Goal: Task Accomplishment & Management: Complete application form

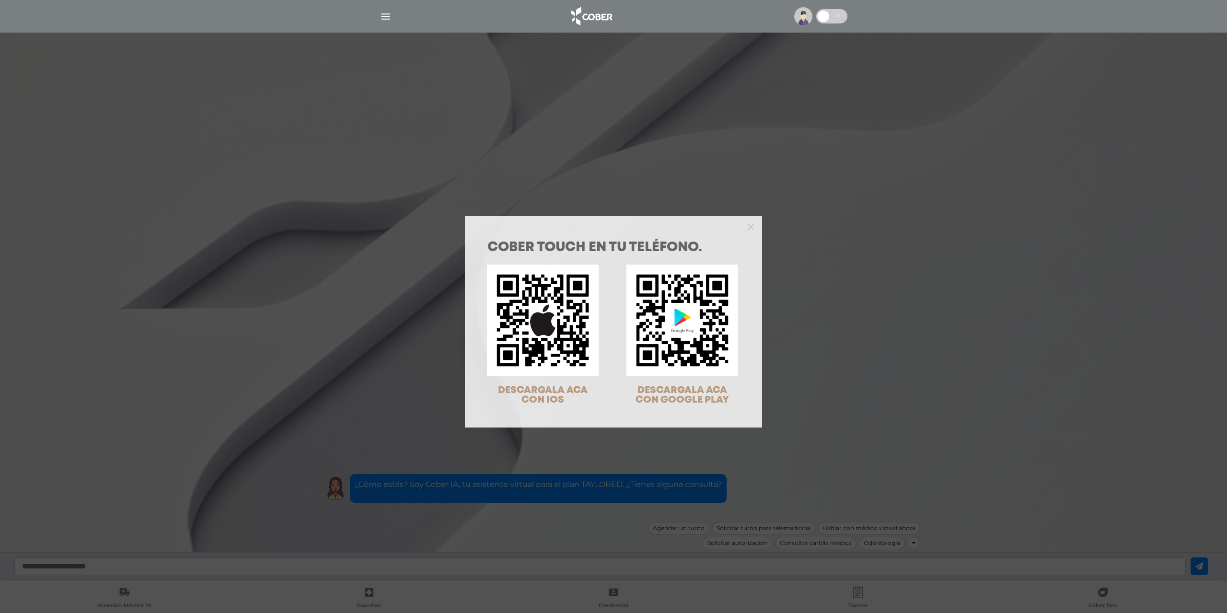
click at [958, 353] on div "COBER TOUCH en tu teléfono. DESCARGALA ACA CON IOS DESCARGALA ACA CON GOOGLE PL…" at bounding box center [613, 306] width 1227 height 613
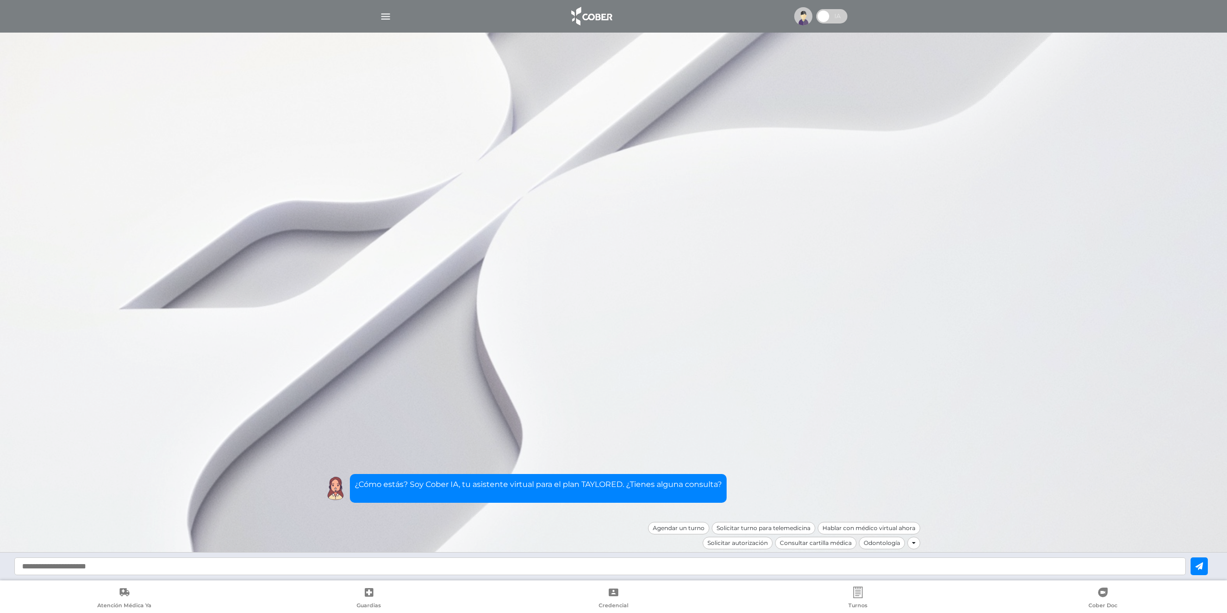
click at [498, 572] on input "text" at bounding box center [600, 567] width 1172 height 18
click at [739, 546] on div "Solicitar autorización" at bounding box center [737, 543] width 70 height 12
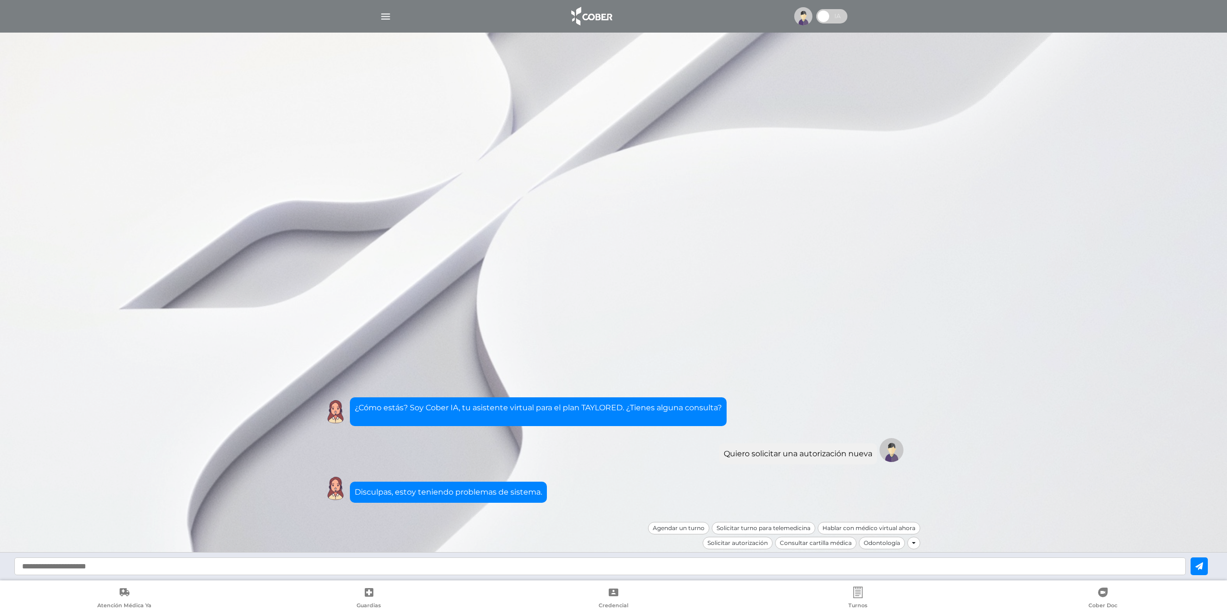
click at [454, 565] on input "text" at bounding box center [600, 567] width 1172 height 18
click at [724, 545] on div "Solicitar autorización" at bounding box center [737, 543] width 70 height 12
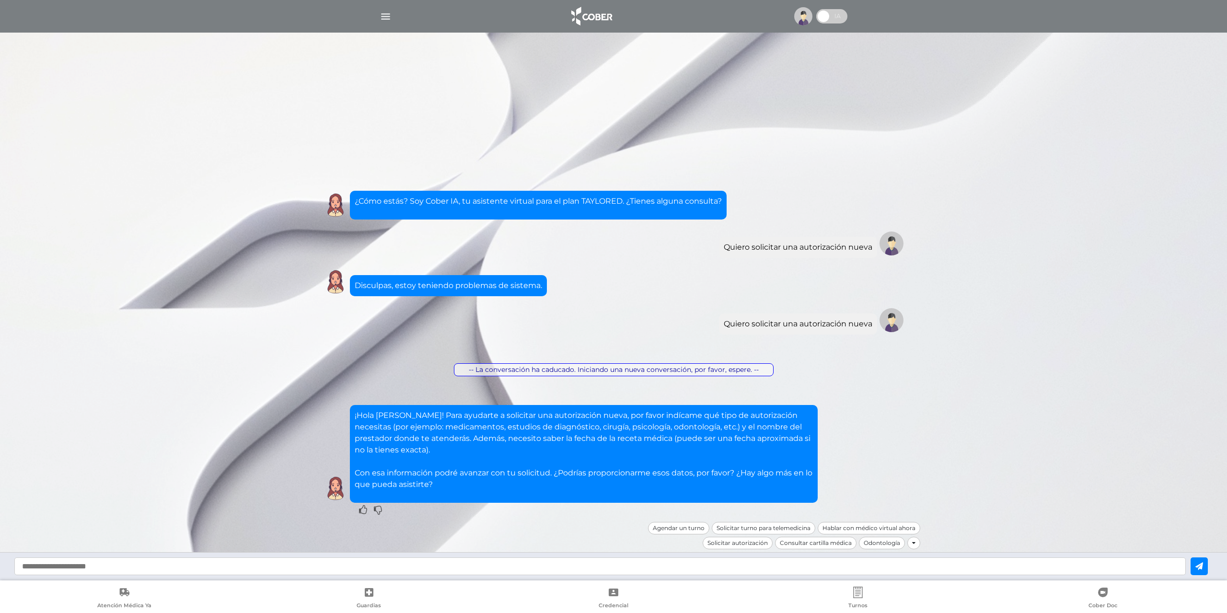
click at [409, 567] on input "text" at bounding box center [600, 567] width 1172 height 18
type input "********"
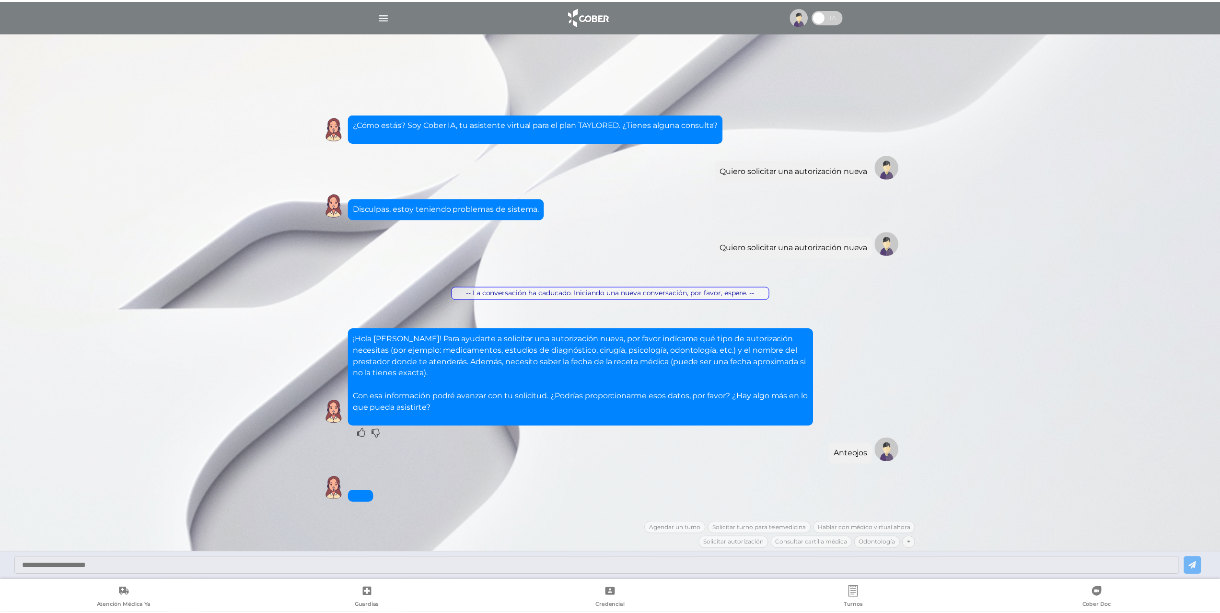
scroll to position [63, 0]
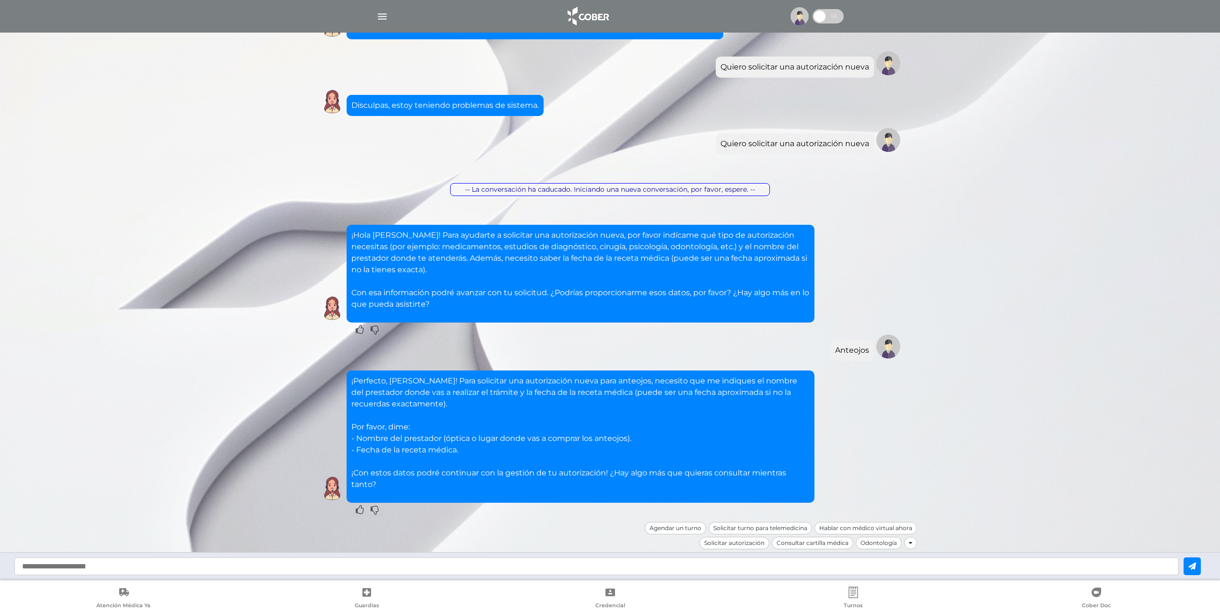
click at [333, 566] on input "text" at bounding box center [596, 567] width 1165 height 18
type input "**********"
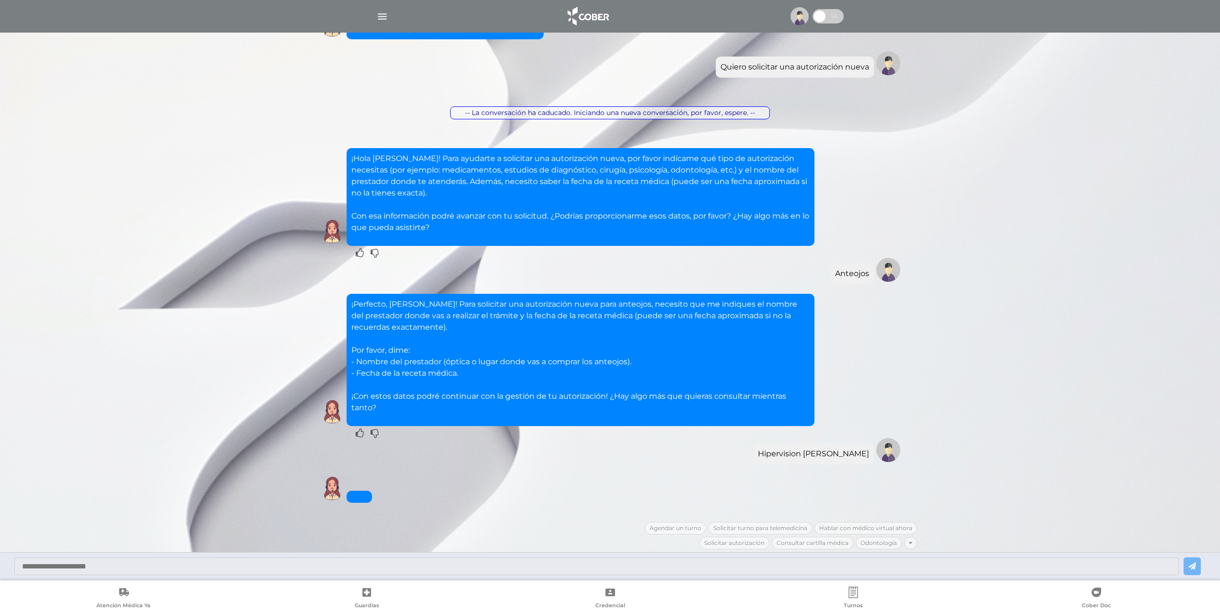
scroll to position [194, 0]
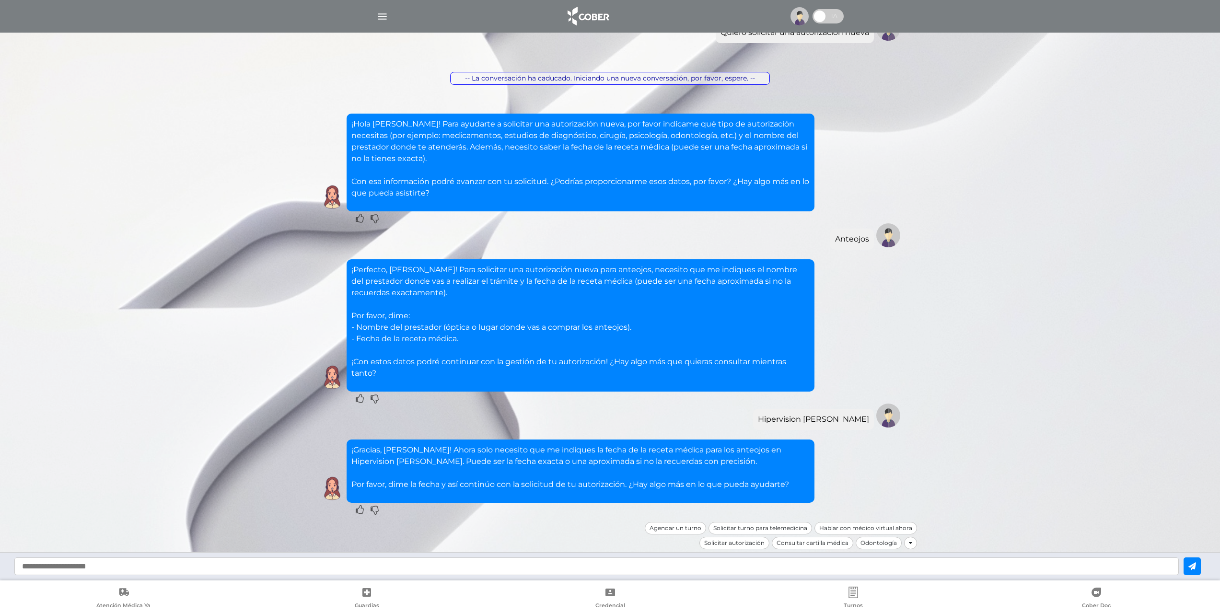
click at [290, 573] on input "text" at bounding box center [596, 567] width 1165 height 18
type input "*****"
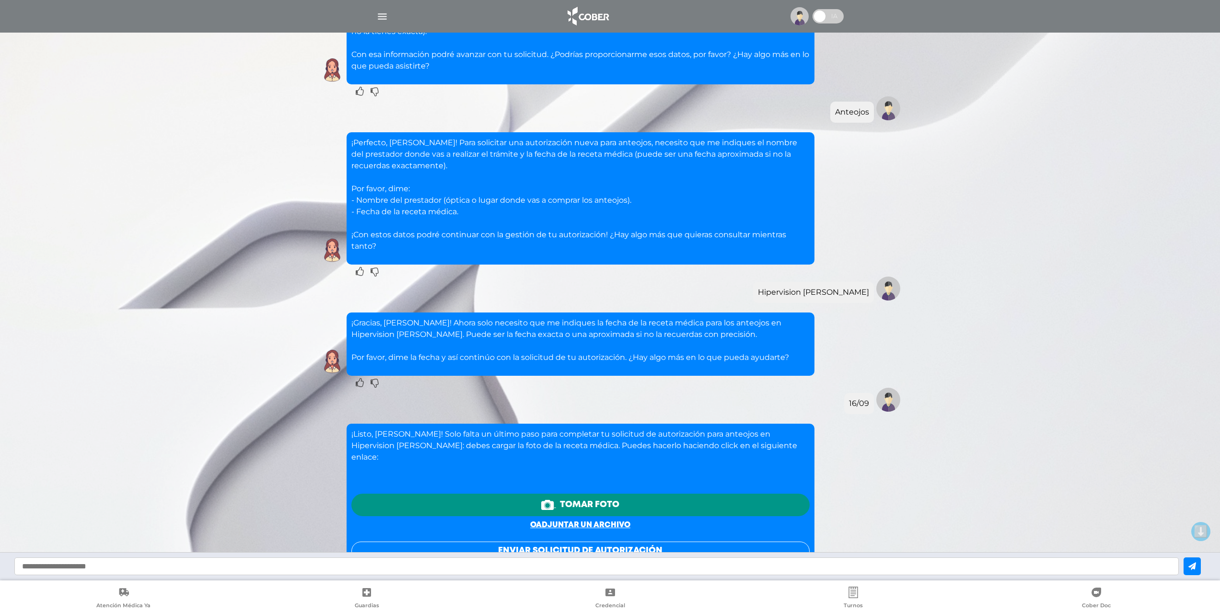
scroll to position [465, 0]
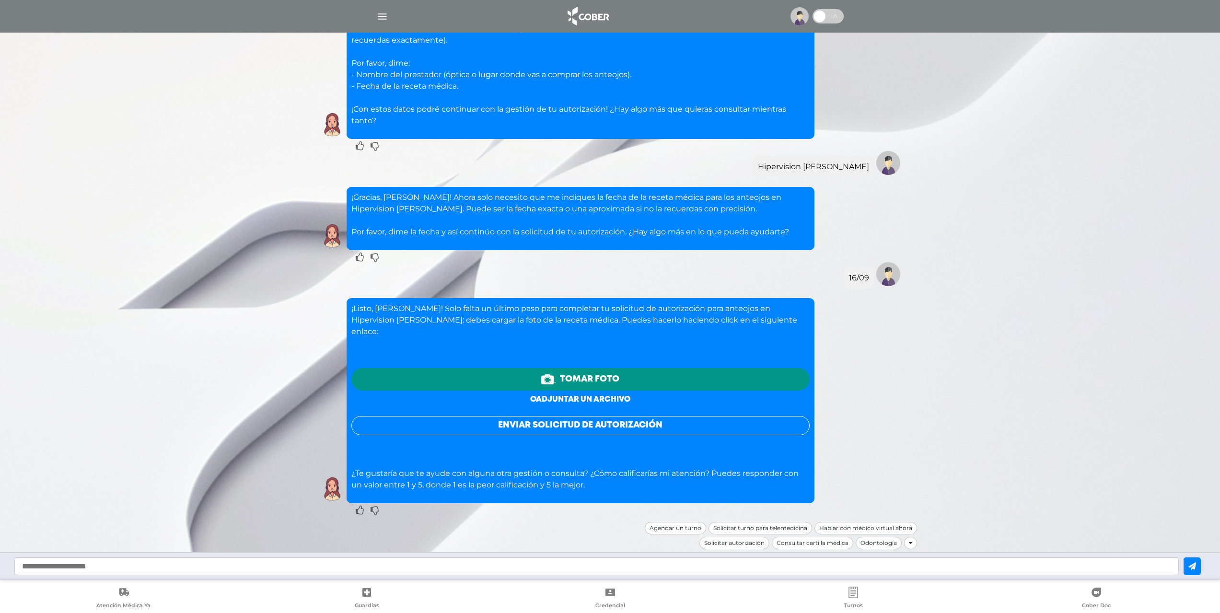
click at [603, 396] on link "o adjuntar un archivo" at bounding box center [580, 399] width 100 height 7
click at [589, 418] on button "Enviar solicitud de autorización" at bounding box center [580, 425] width 458 height 19
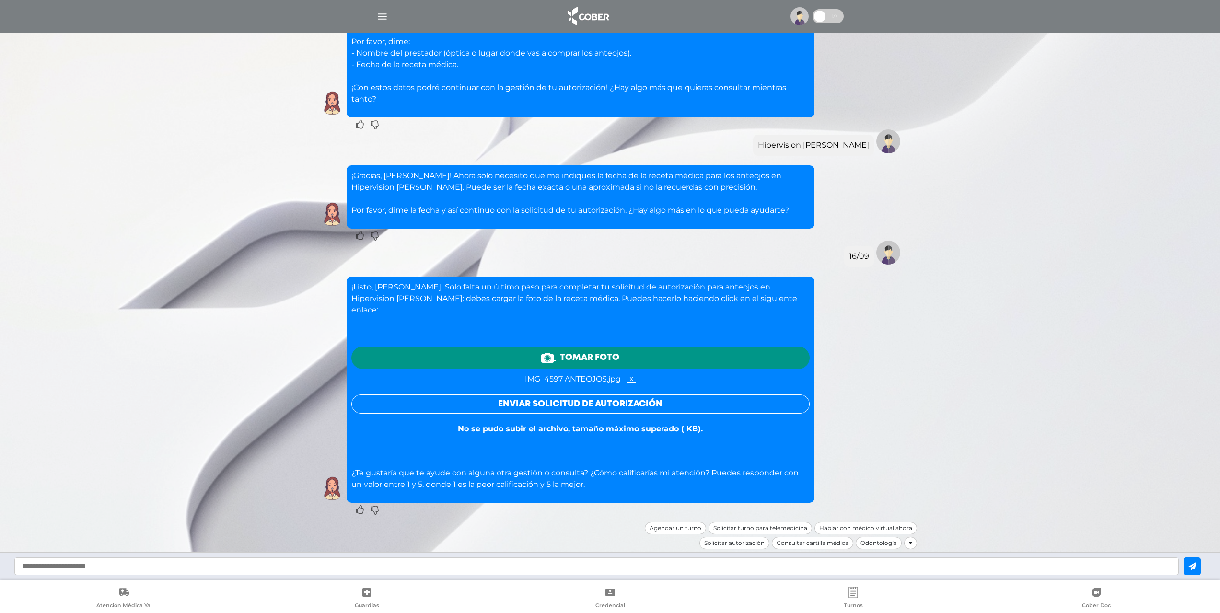
click at [636, 383] on link "x" at bounding box center [632, 379] width 10 height 8
click at [603, 365] on span "Tomar foto" at bounding box center [589, 358] width 59 height 13
click at [584, 382] on link "o adjuntar un archivo" at bounding box center [580, 378] width 100 height 7
click at [587, 396] on button "Enviar solicitud de autorización" at bounding box center [580, 404] width 458 height 19
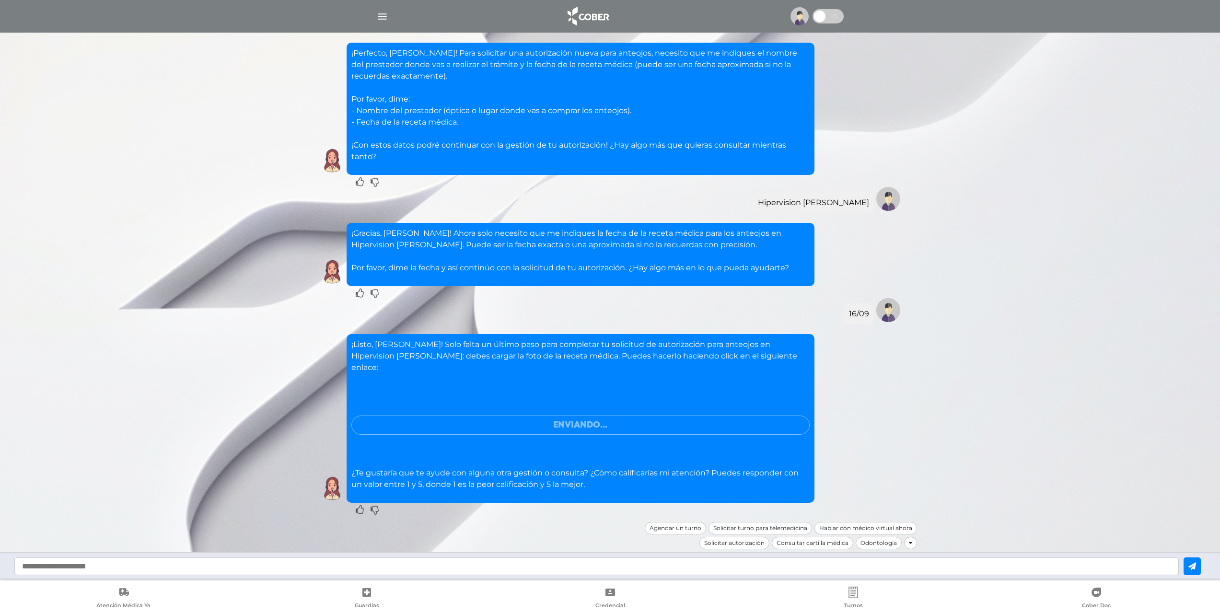
scroll to position [487, 0]
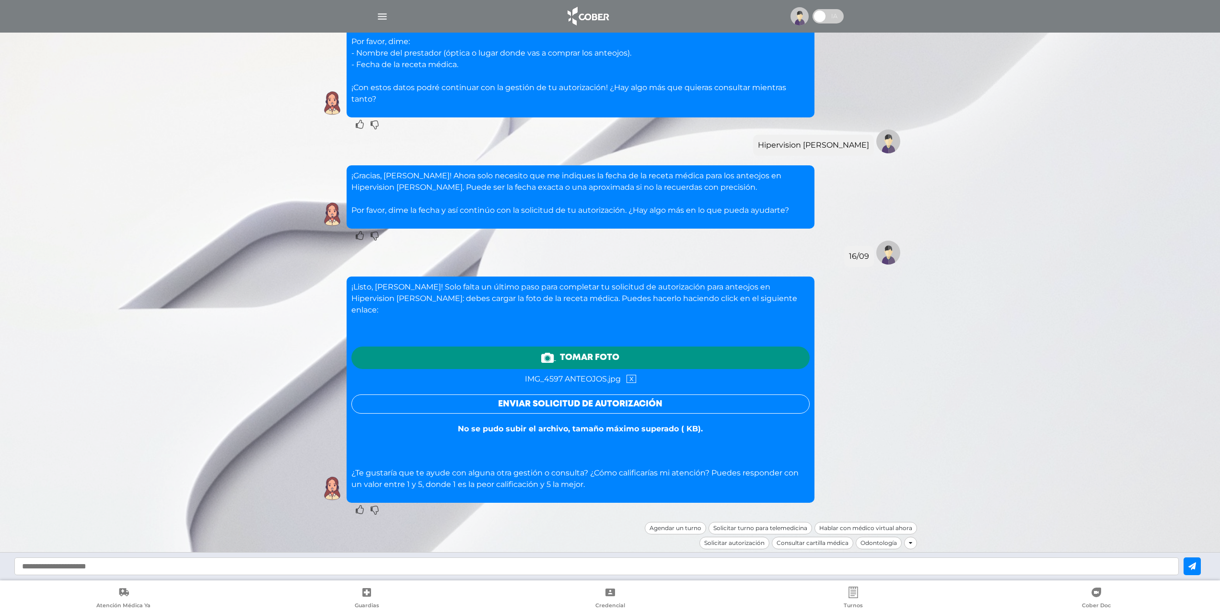
click at [636, 375] on link "x" at bounding box center [632, 379] width 10 height 8
click at [593, 375] on link "o adjuntar un archivo" at bounding box center [580, 378] width 100 height 7
click at [581, 395] on button "Enviar solicitud de autorización" at bounding box center [580, 404] width 458 height 19
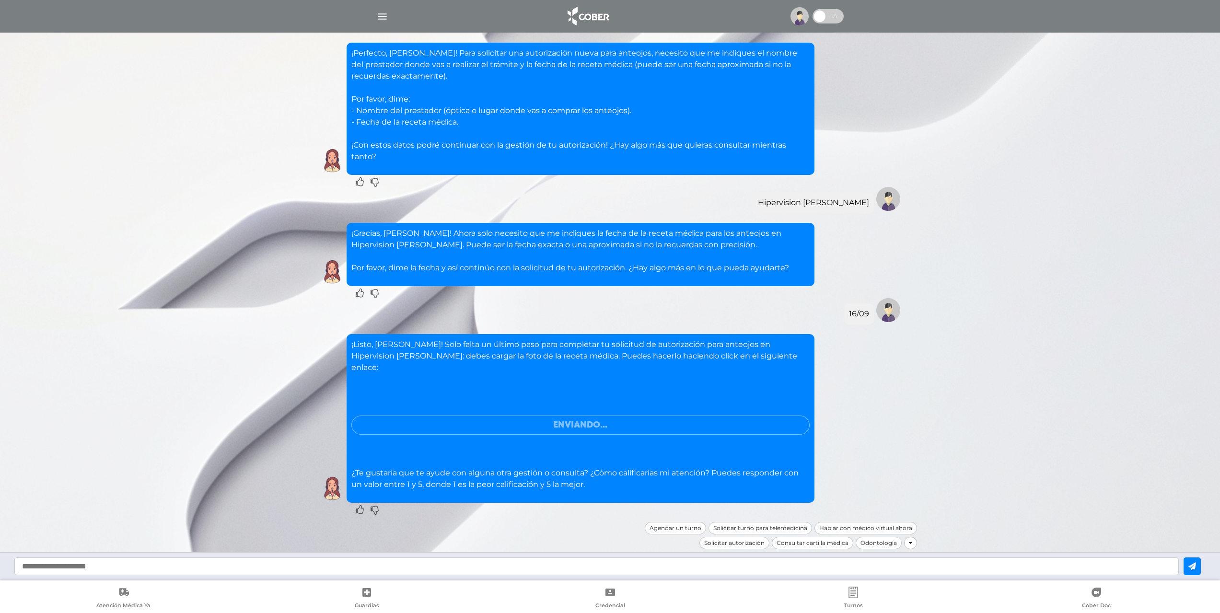
scroll to position [487, 0]
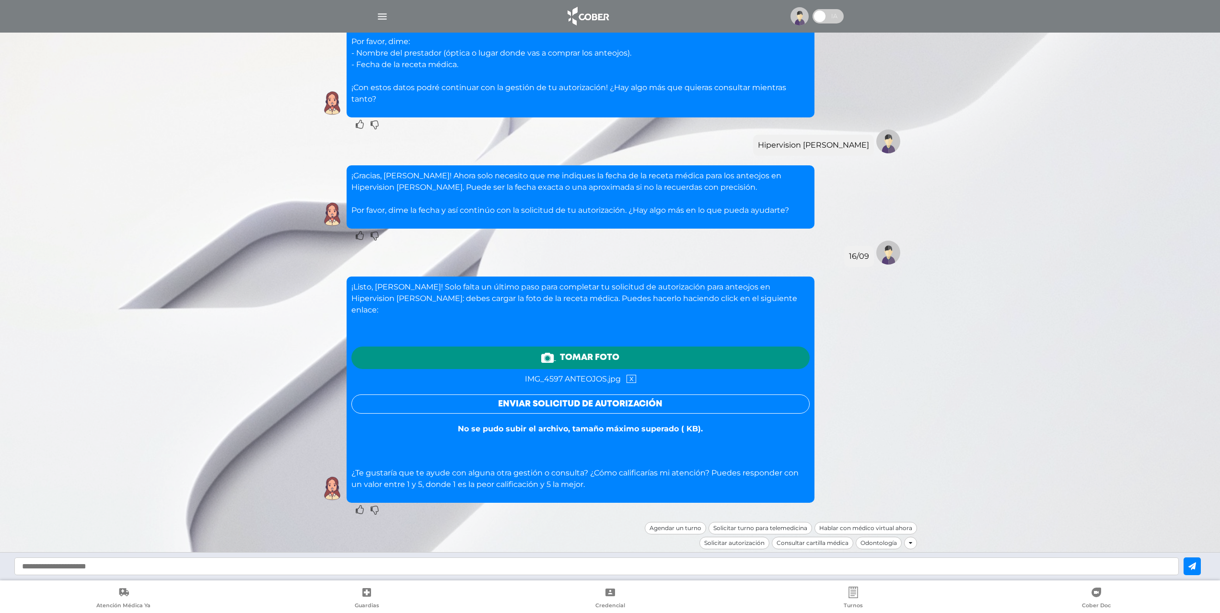
click at [636, 375] on link "x" at bounding box center [632, 379] width 10 height 8
click at [551, 400] on button "Enviar solicitud de autorización" at bounding box center [580, 404] width 458 height 19
click at [617, 375] on link "o adjuntar un archivo" at bounding box center [580, 378] width 100 height 7
click at [574, 396] on button "Enviar solicitud de autorización" at bounding box center [580, 404] width 458 height 19
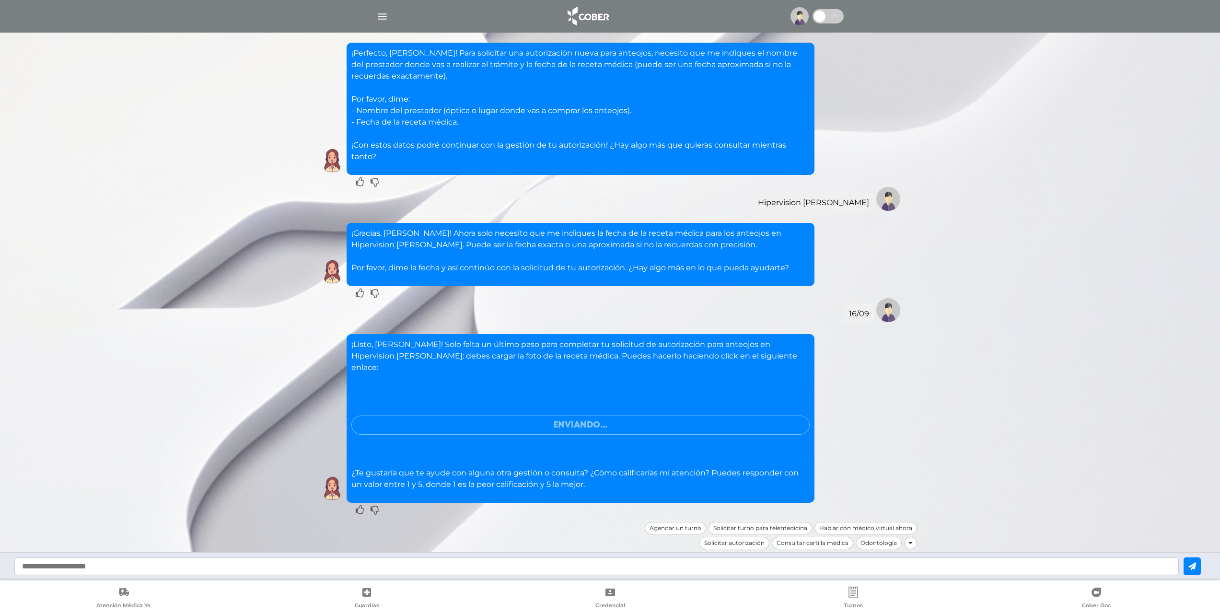
scroll to position [396, 0]
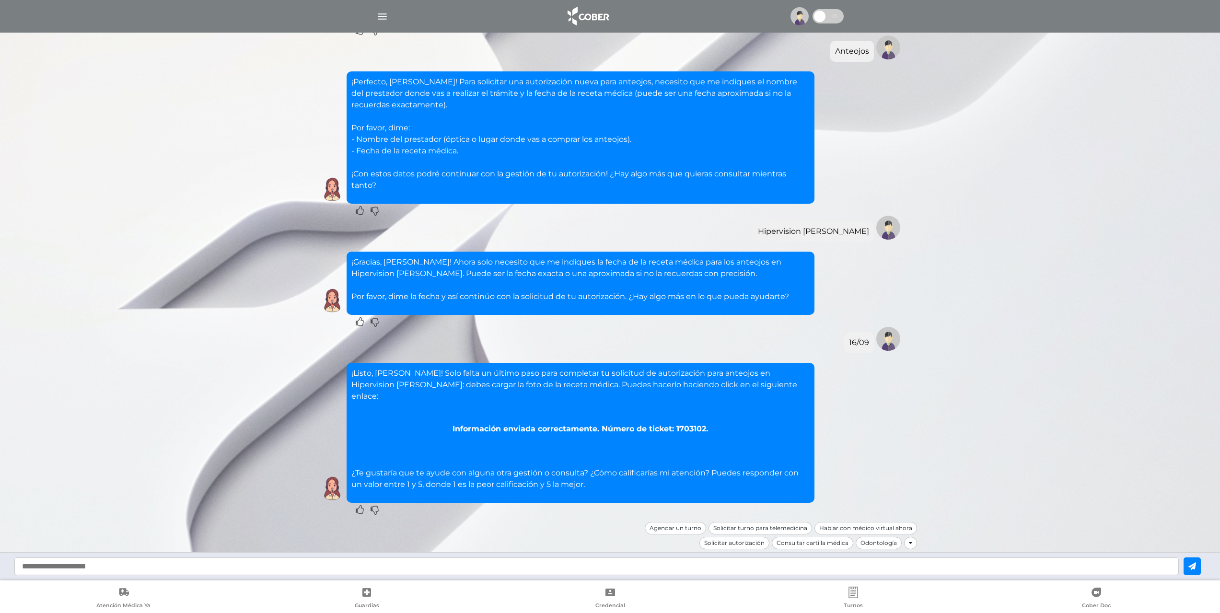
click at [306, 569] on input "text" at bounding box center [596, 567] width 1165 height 18
type input "**********"
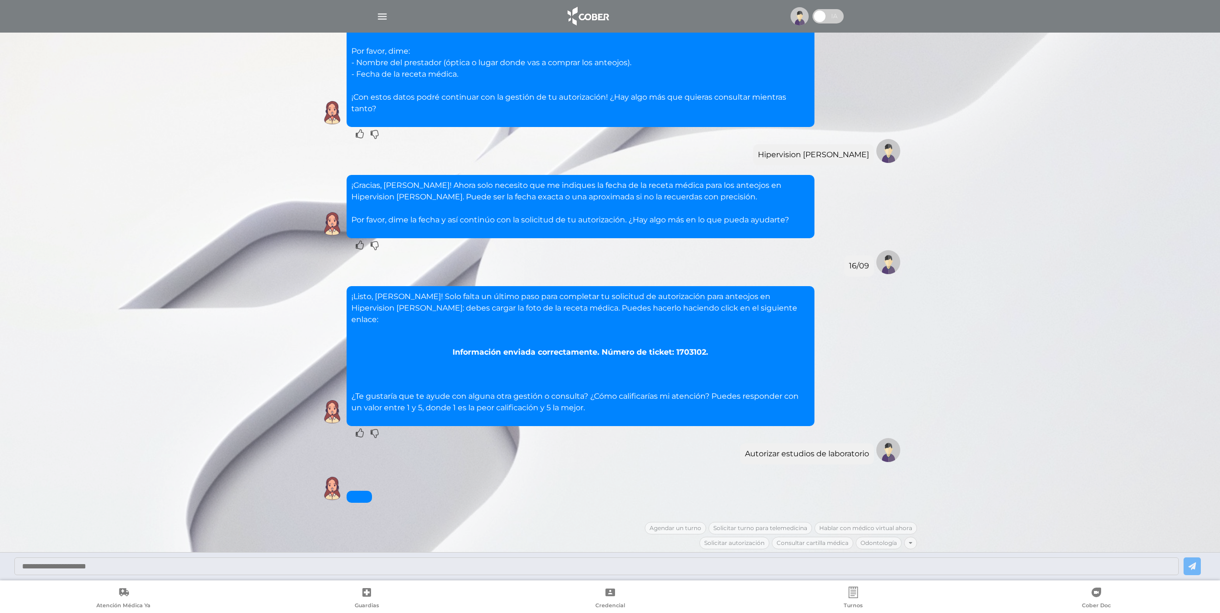
scroll to position [566, 0]
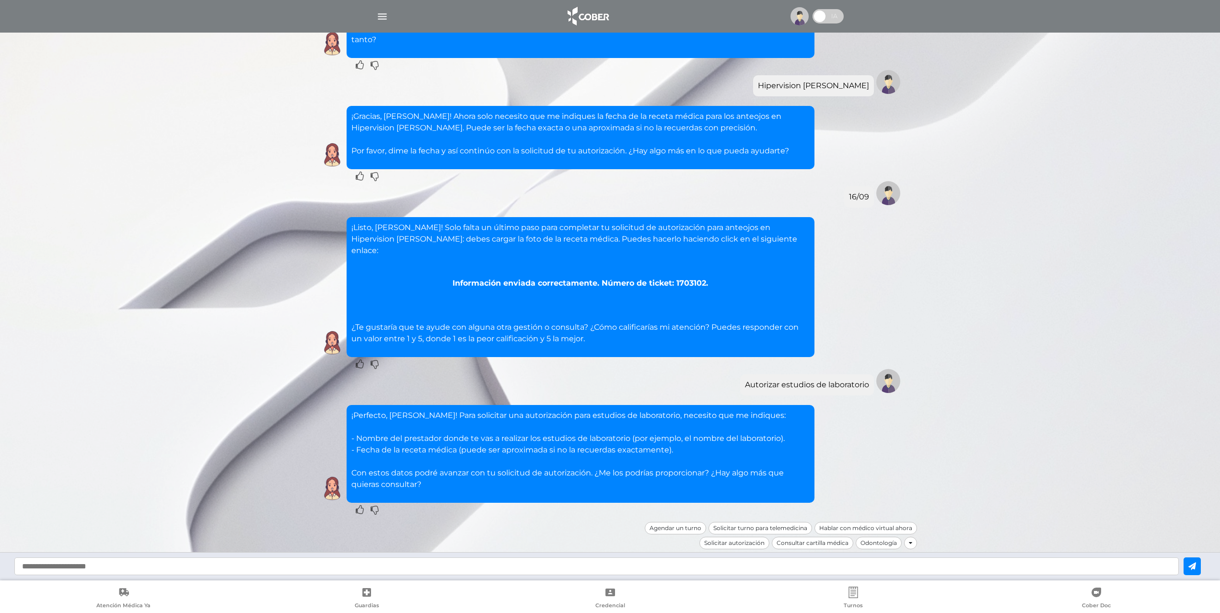
click at [187, 575] on div at bounding box center [610, 566] width 1220 height 28
click at [170, 565] on input "text" at bounding box center [596, 567] width 1165 height 18
type input "**********"
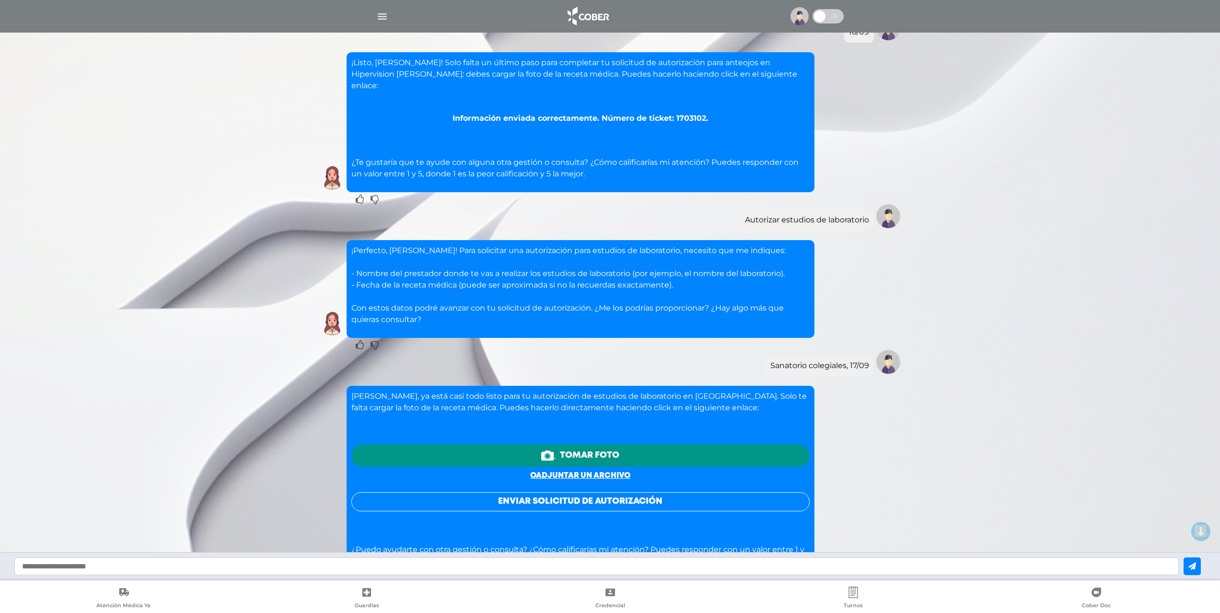
scroll to position [837, 0]
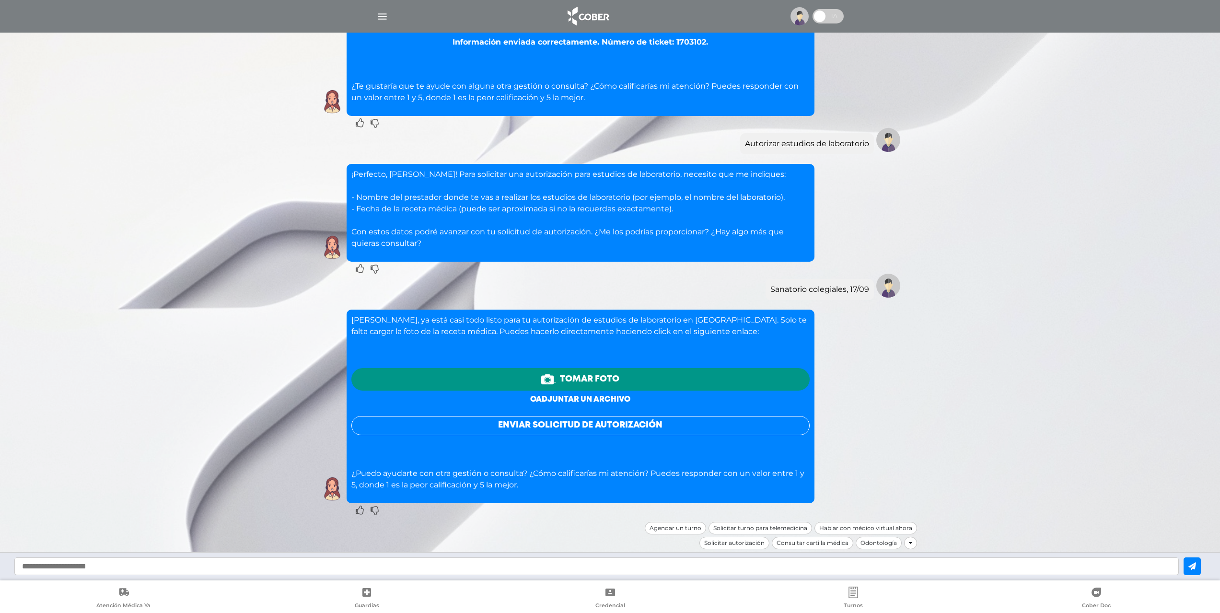
click at [580, 396] on link "o adjuntar un archivo" at bounding box center [580, 399] width 100 height 7
click at [583, 396] on link "o adjuntar un archivo" at bounding box center [580, 399] width 100 height 7
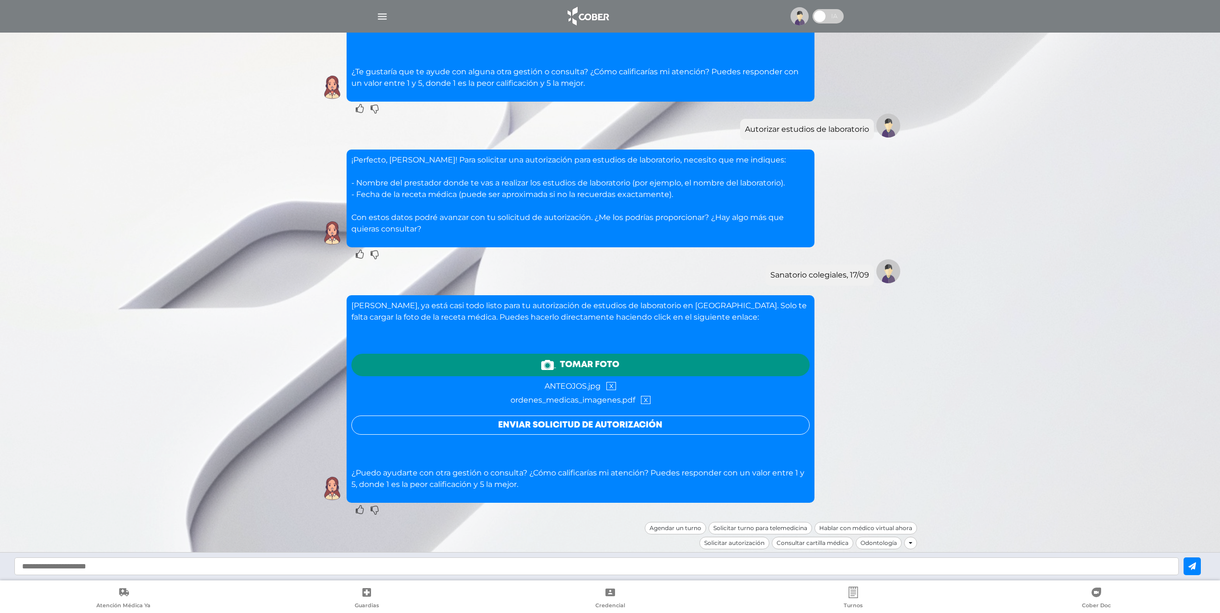
click at [598, 418] on button "Enviar solicitud de autorización" at bounding box center [580, 425] width 458 height 19
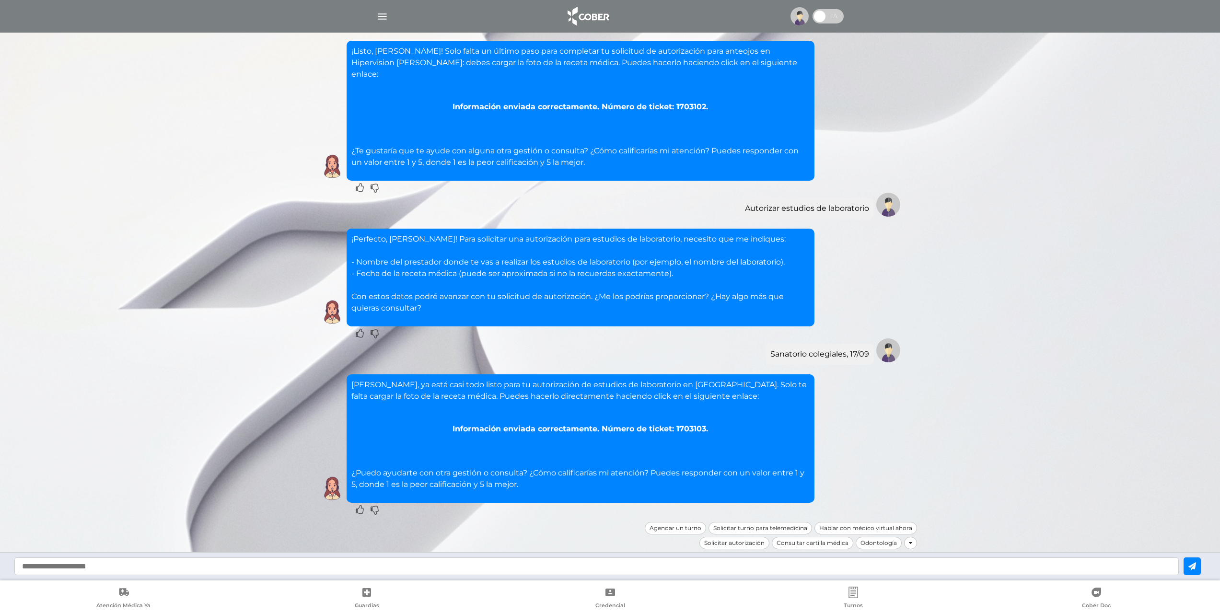
scroll to position [768, 0]
click at [499, 565] on input "text" at bounding box center [596, 567] width 1165 height 18
type input "**********"
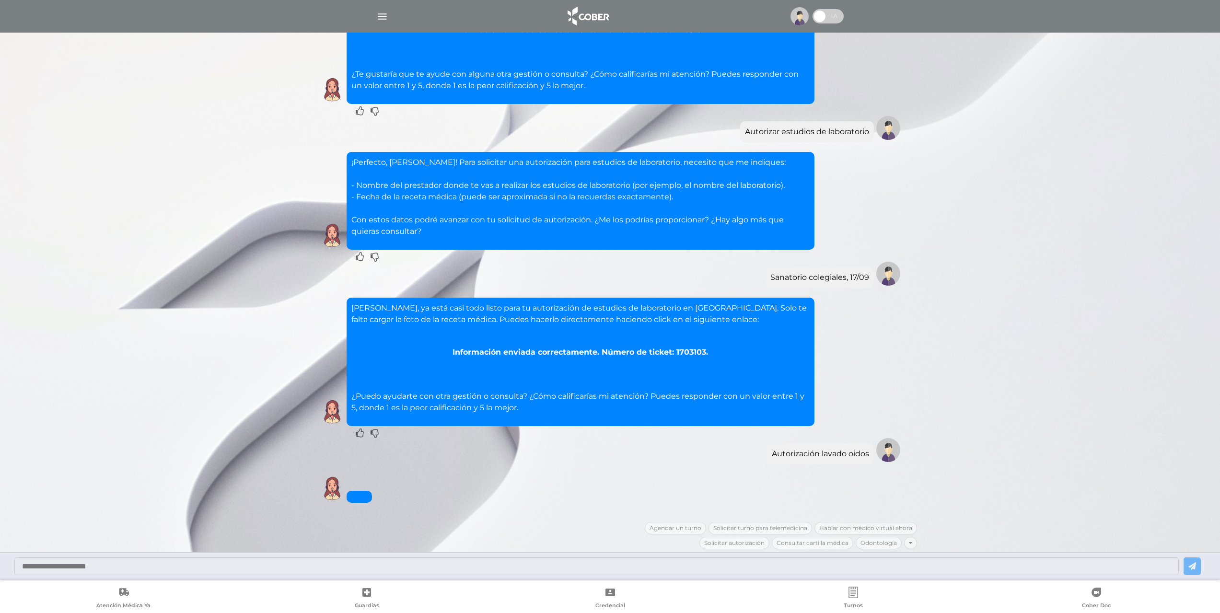
scroll to position [937, 0]
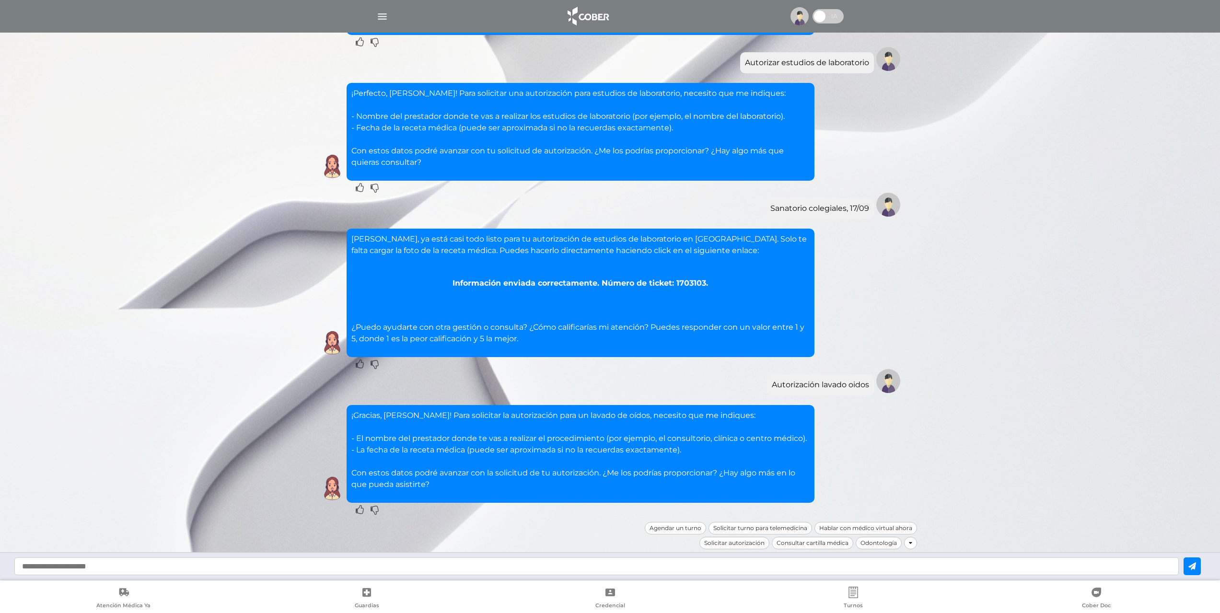
click at [380, 562] on input "text" at bounding box center [596, 567] width 1165 height 18
type input "**********"
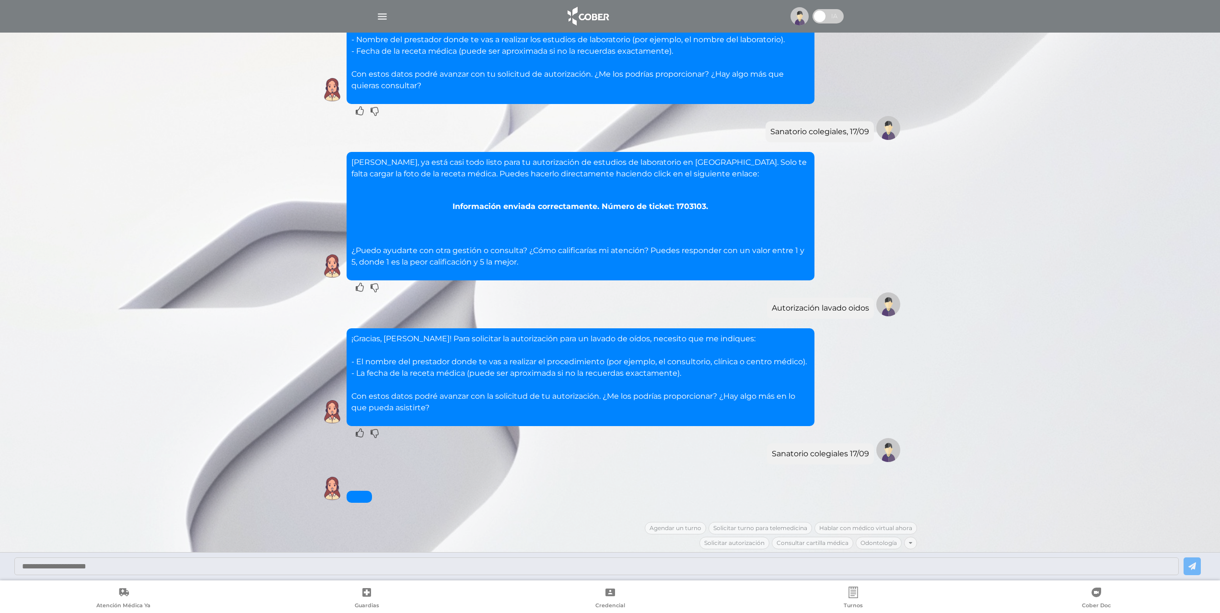
scroll to position [1195, 0]
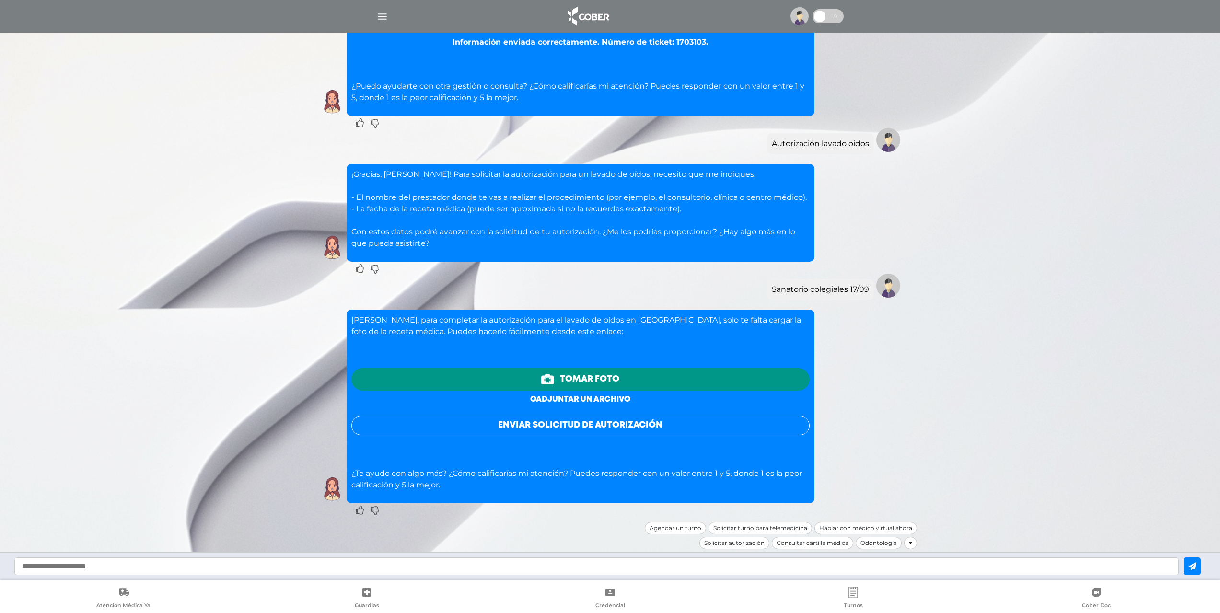
click at [567, 396] on link "o adjuntar un archivo" at bounding box center [580, 399] width 100 height 7
click at [557, 416] on button "Enviar solicitud de autorización" at bounding box center [580, 425] width 458 height 19
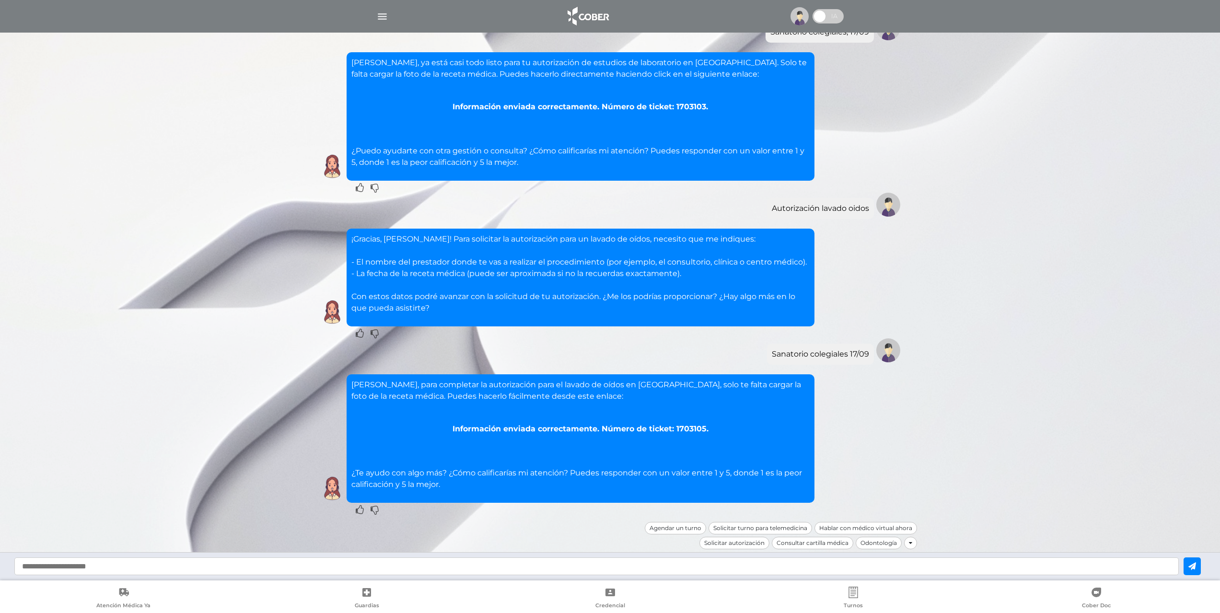
scroll to position [1126, 0]
click at [835, 454] on div "[PERSON_NAME], para completar la autorización para el lavado de oídos en [GEOGR…" at bounding box center [610, 438] width 585 height 128
